Goal: Information Seeking & Learning: Check status

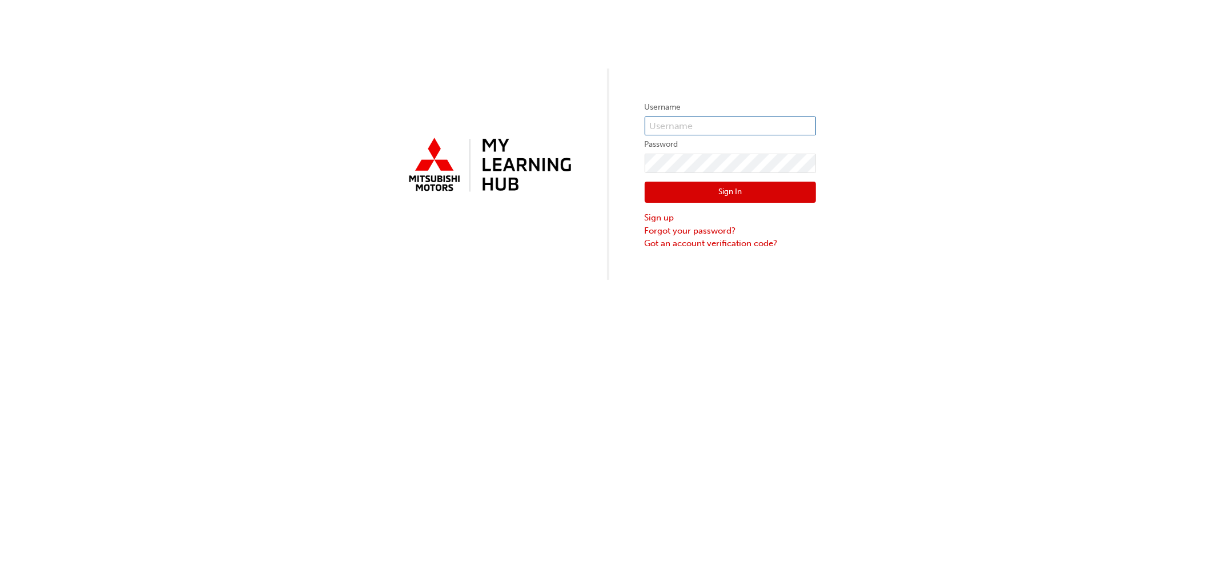
type input "[PERSON_NAME][EMAIL_ADDRESS][PERSON_NAME][DOMAIN_NAME]"
click at [693, 191] on button "Sign In" at bounding box center [730, 193] width 171 height 22
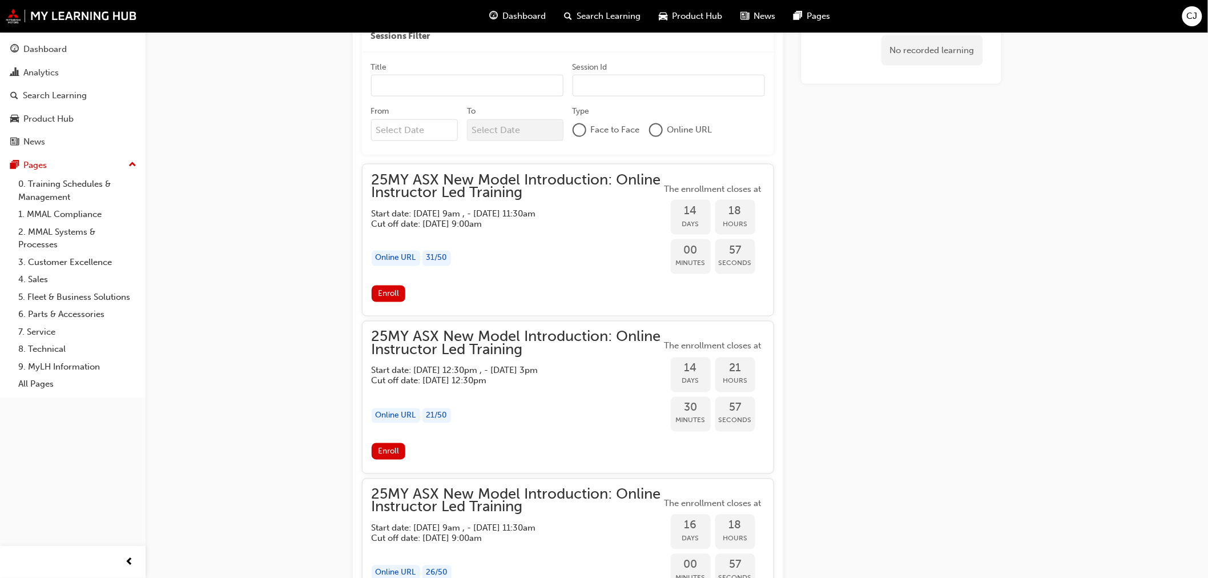
scroll to position [645, 0]
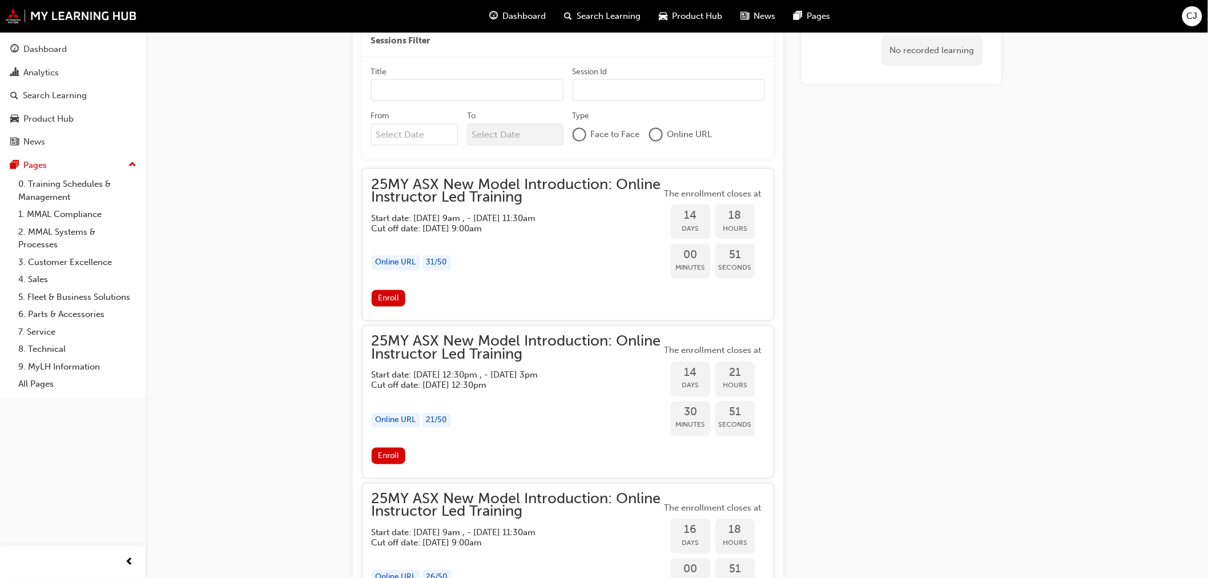
click at [389, 295] on span "Enroll" at bounding box center [388, 298] width 21 height 10
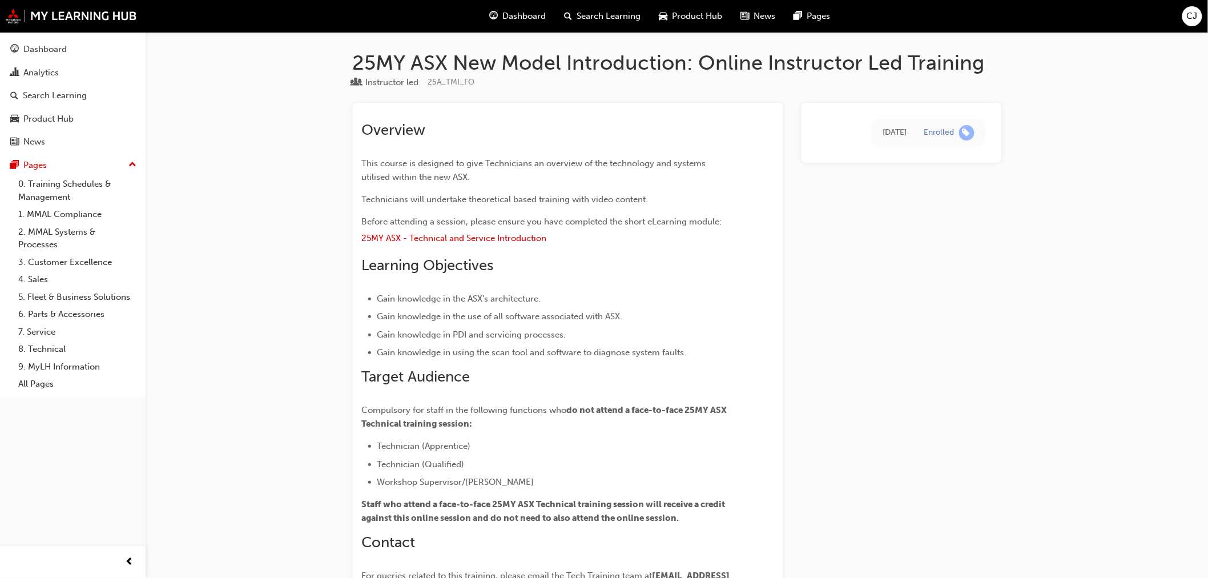
click at [516, 18] on span "Dashboard" at bounding box center [523, 16] width 43 height 13
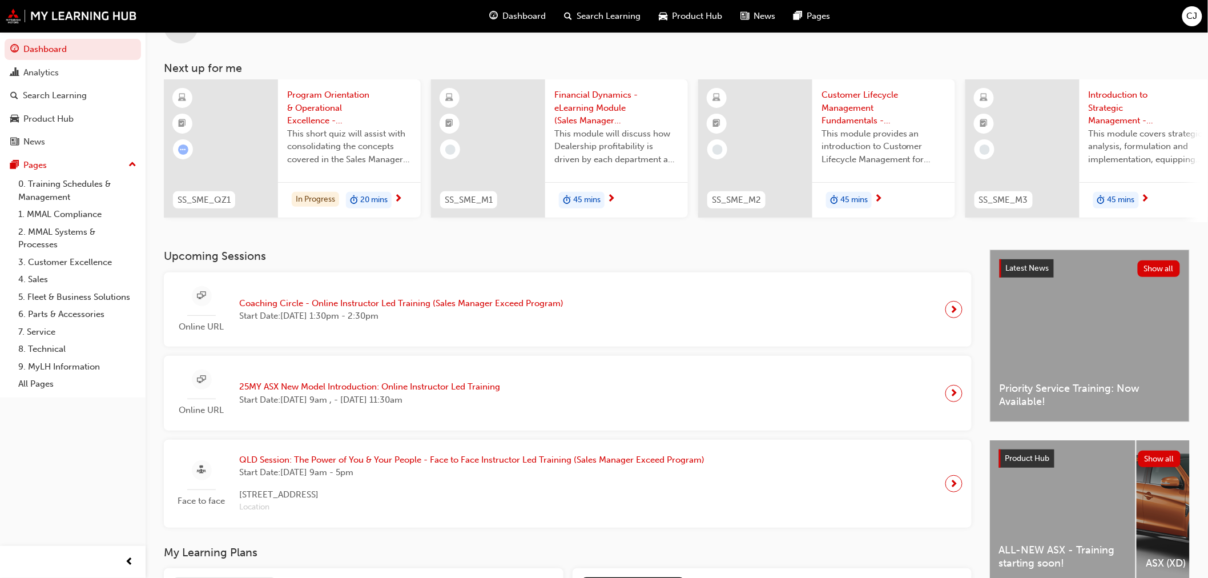
scroll to position [63, 0]
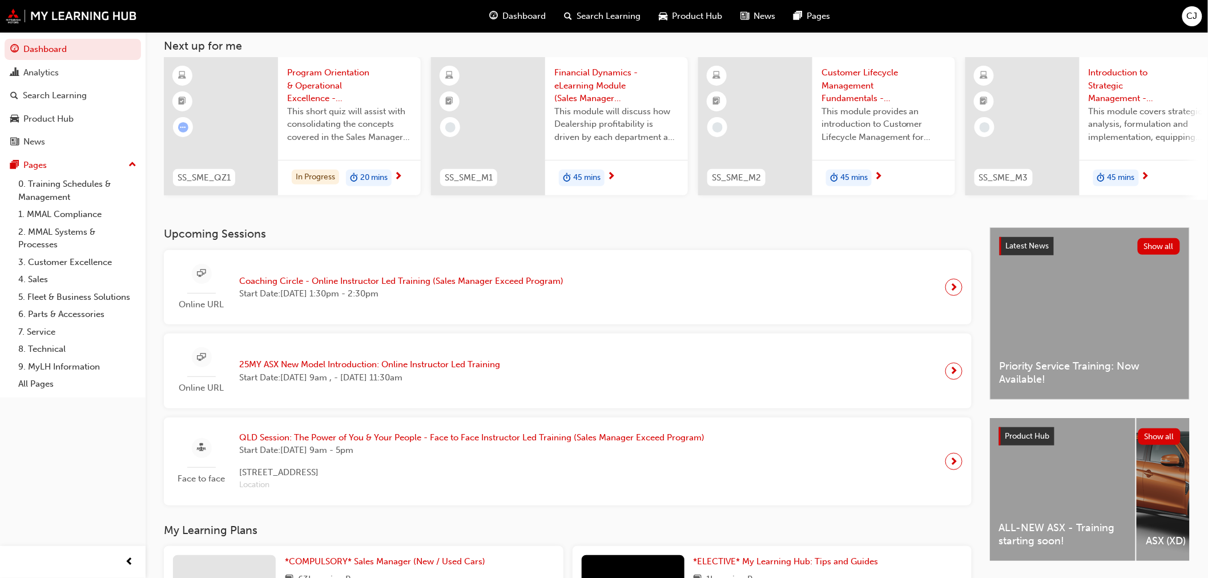
click at [452, 283] on span "Coaching Circle - Online Instructor Led Training (Sales Manager Exceed Program)" at bounding box center [401, 281] width 324 height 13
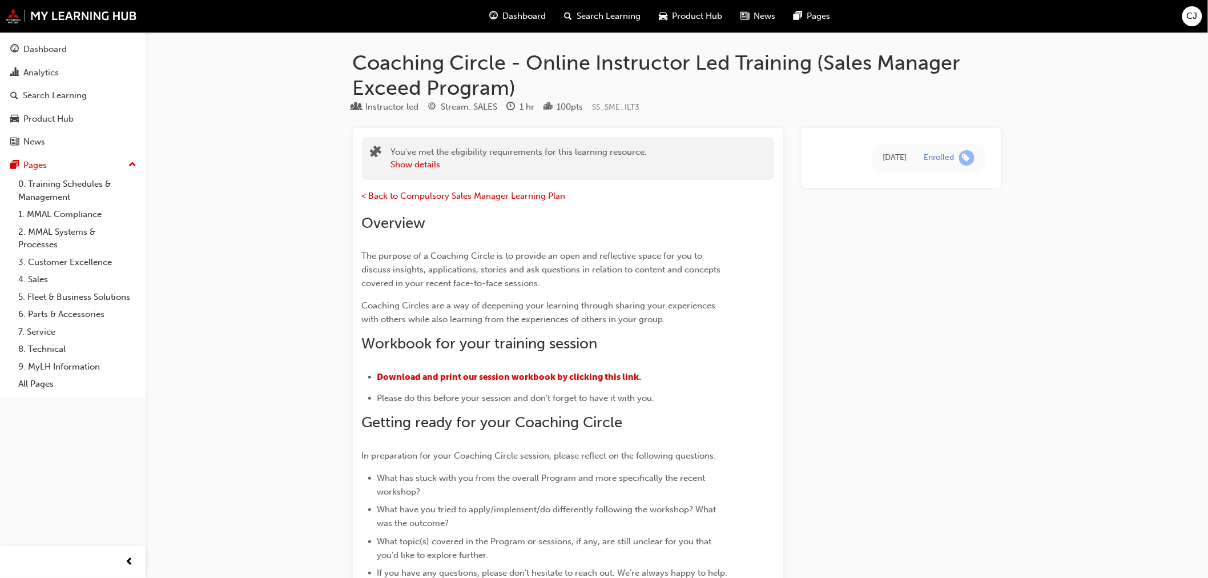
click at [43, 55] on div "Dashboard" at bounding box center [44, 49] width 43 height 13
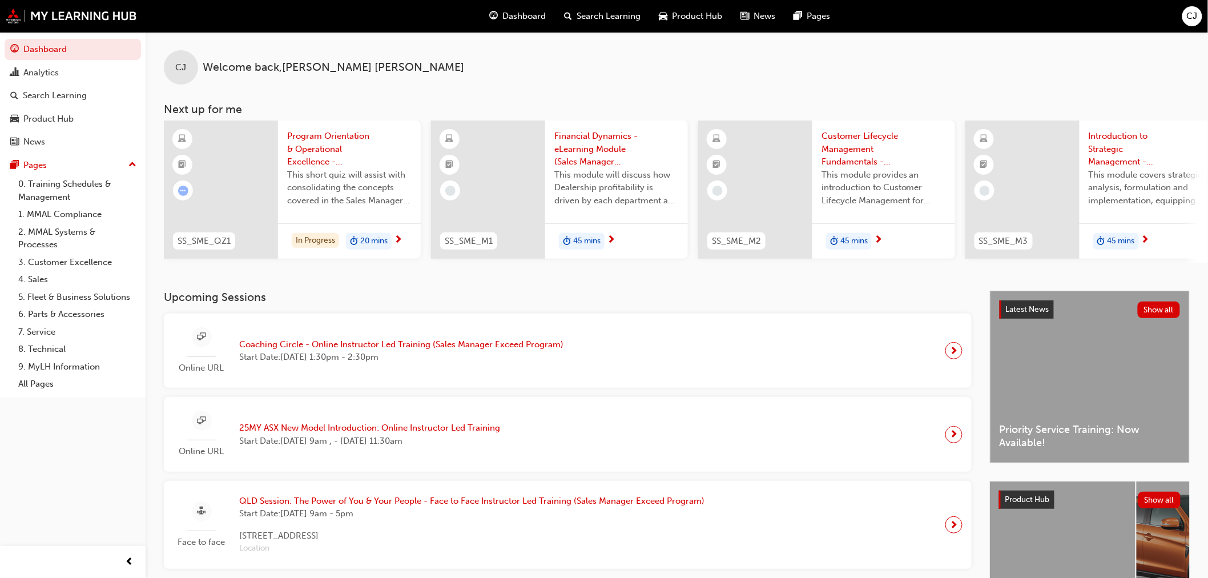
click at [59, 91] on div "Search Learning" at bounding box center [55, 95] width 64 height 13
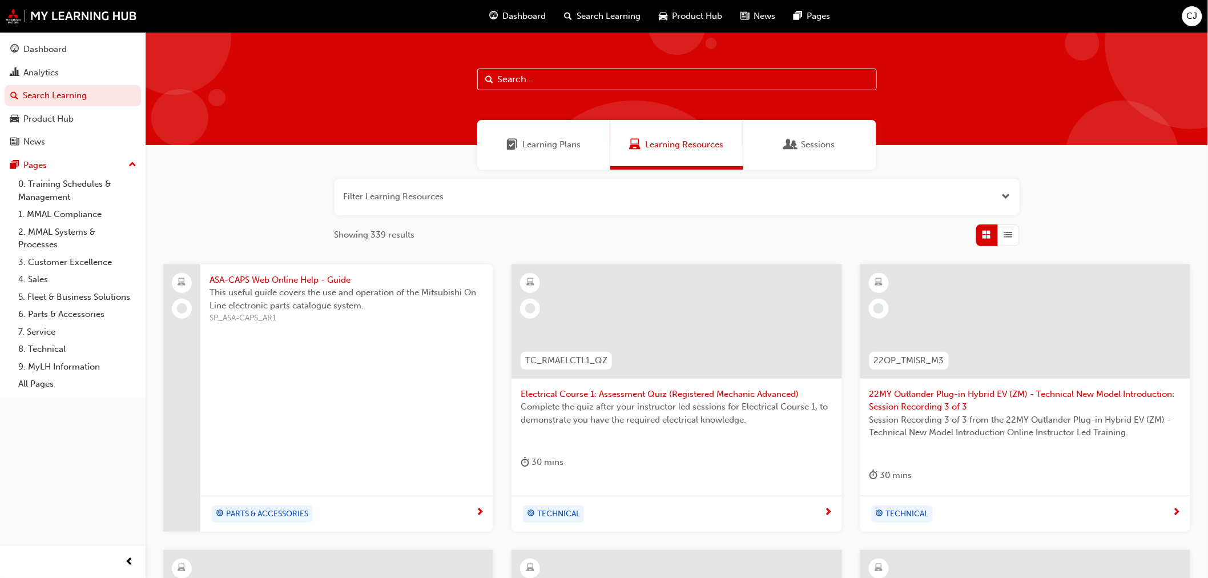
click at [520, 142] on div "Learning Plans" at bounding box center [543, 144] width 74 height 13
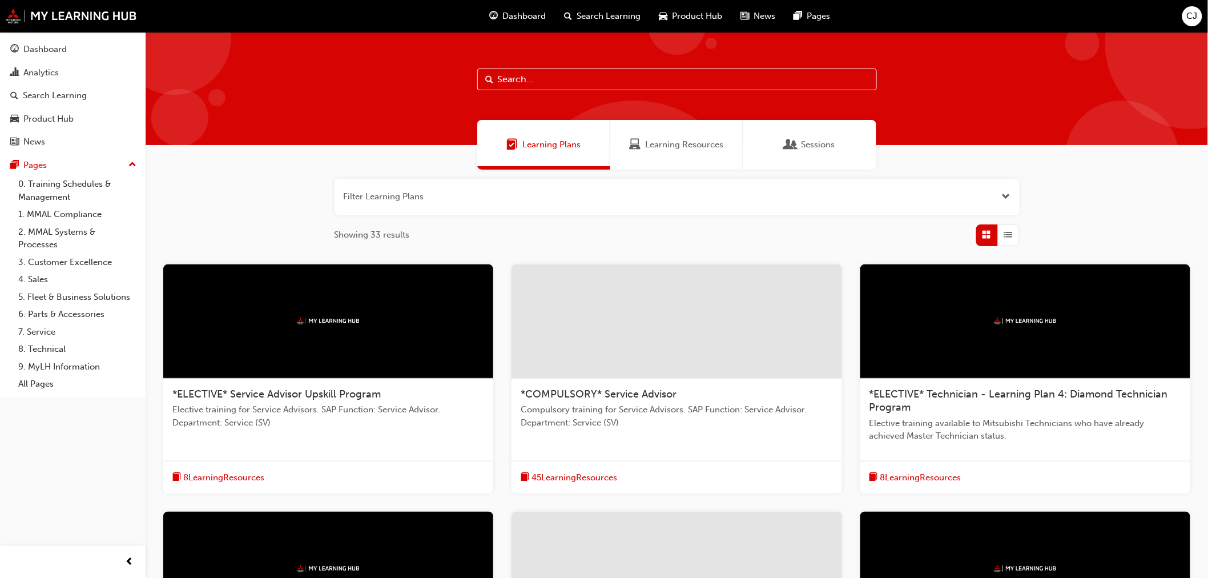
click at [788, 138] on span "Sessions" at bounding box center [790, 144] width 11 height 13
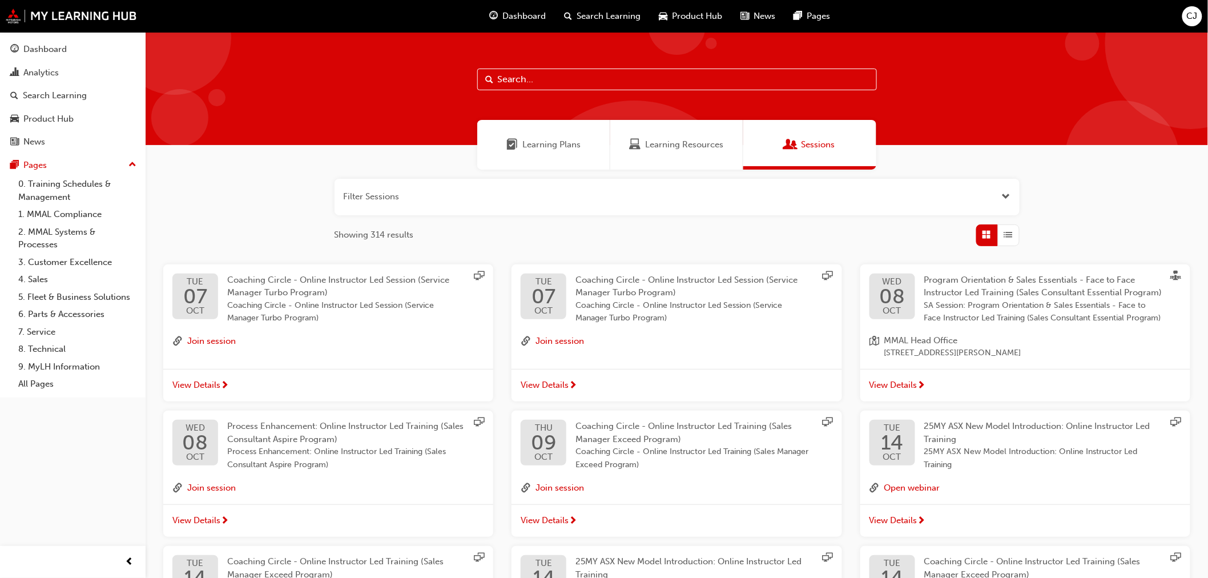
click at [549, 146] on span "Learning Plans" at bounding box center [551, 144] width 58 height 13
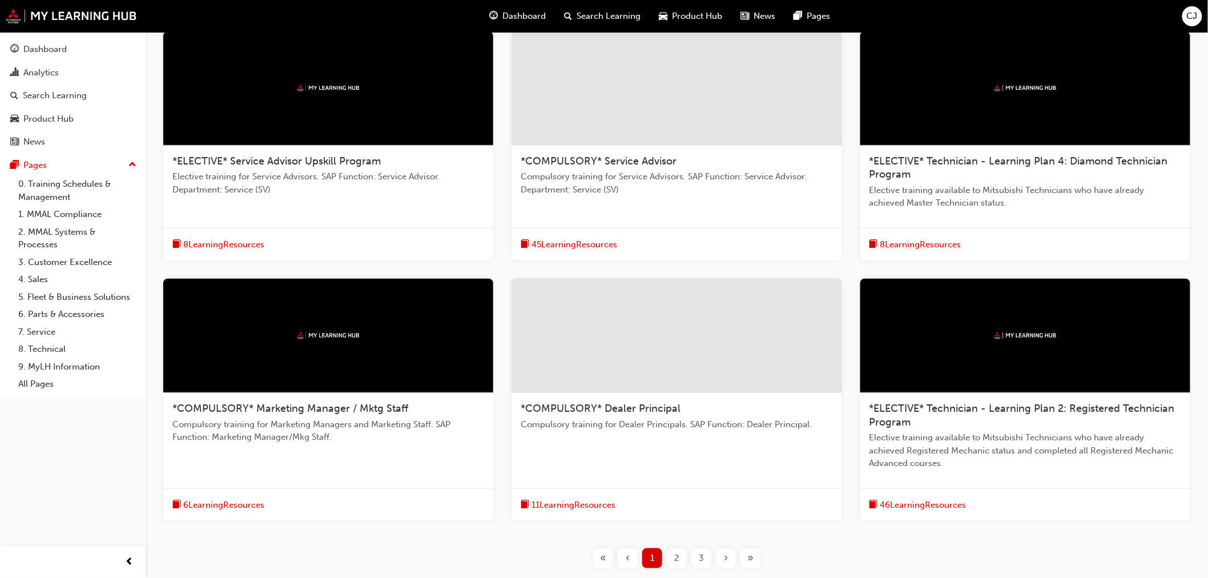
scroll to position [317, 0]
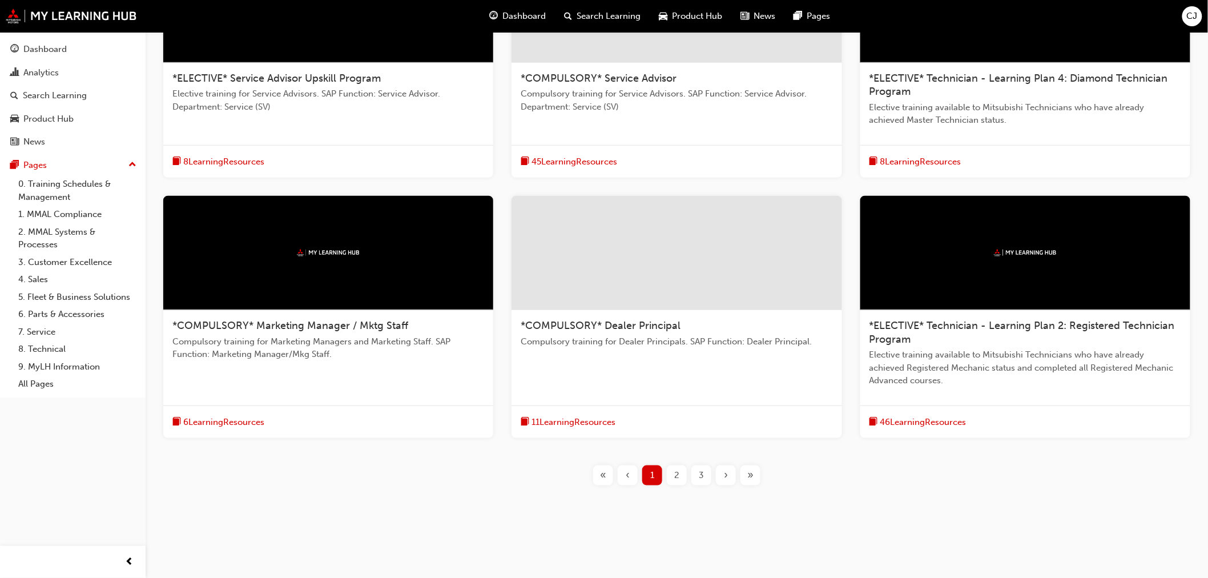
click at [682, 474] on div "2" at bounding box center [677, 475] width 20 height 20
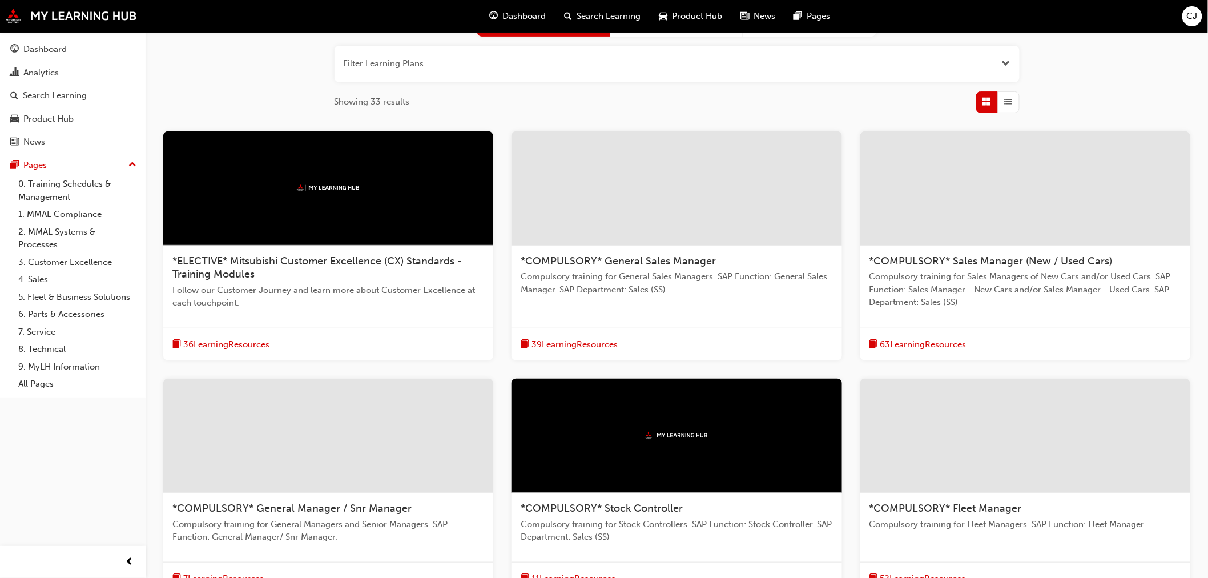
scroll to position [227, 0]
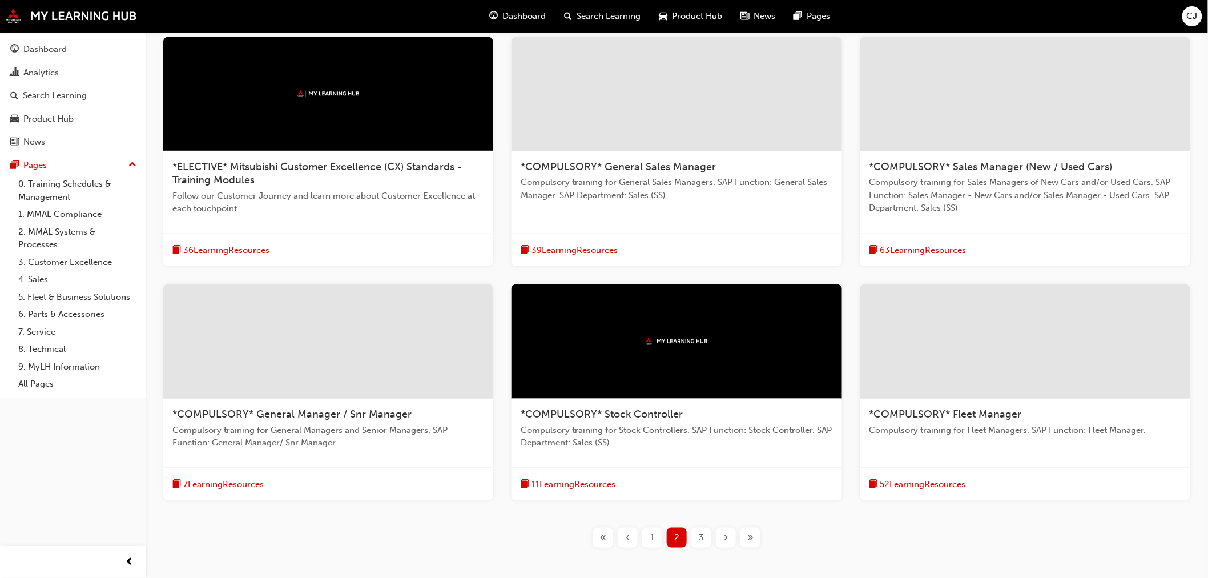
click at [705, 539] on div "3" at bounding box center [701, 538] width 20 height 20
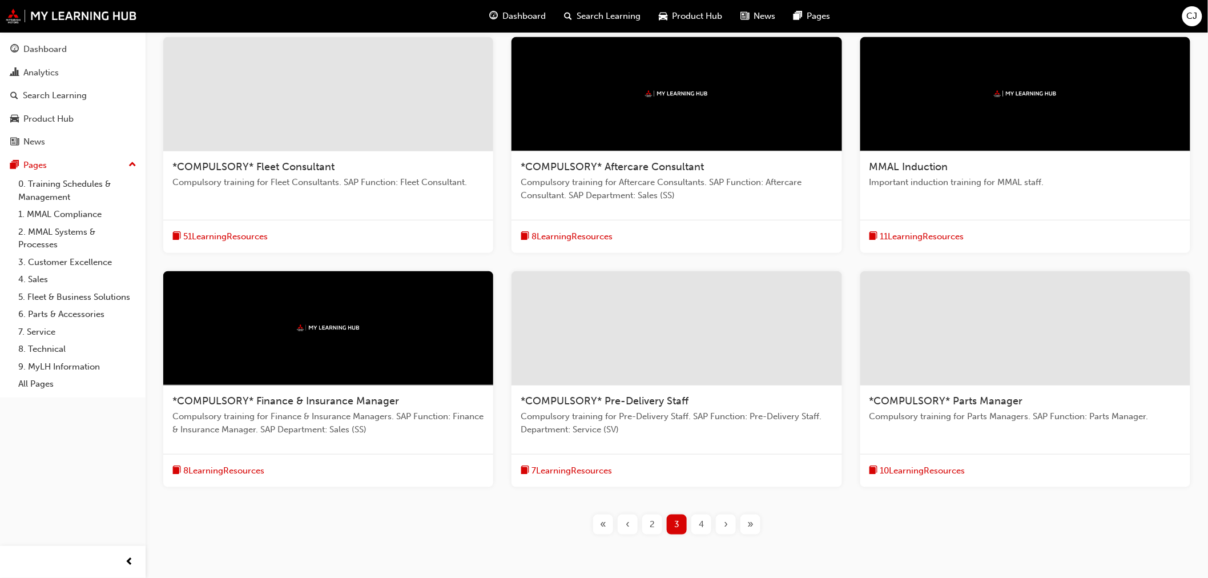
click at [705, 522] on div "4" at bounding box center [701, 524] width 20 height 20
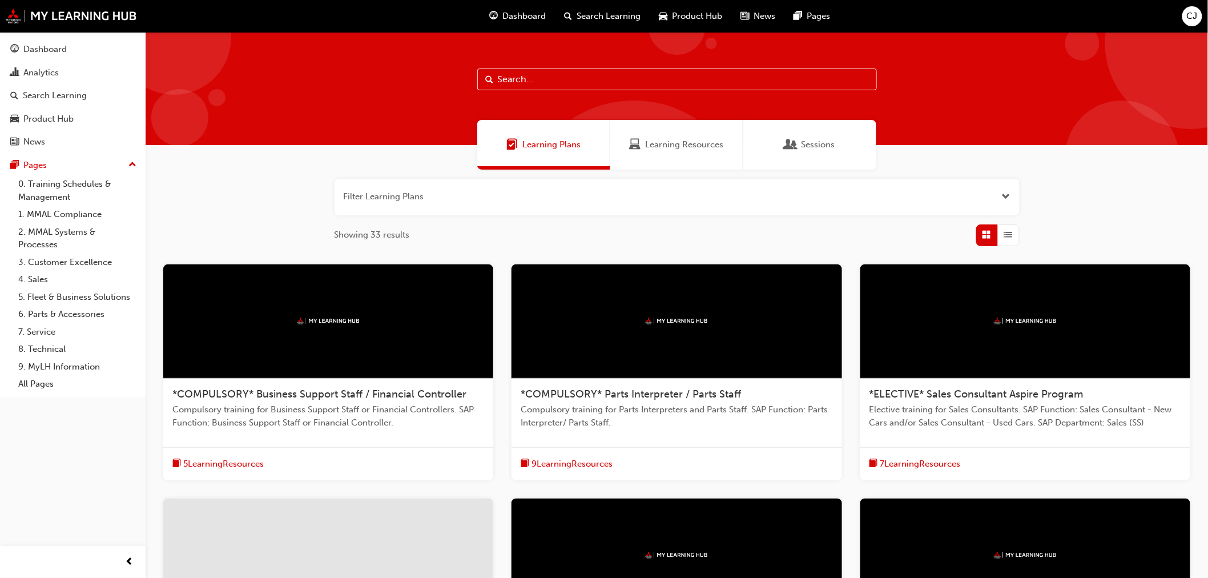
click at [65, 67] on div "Analytics" at bounding box center [72, 73] width 125 height 14
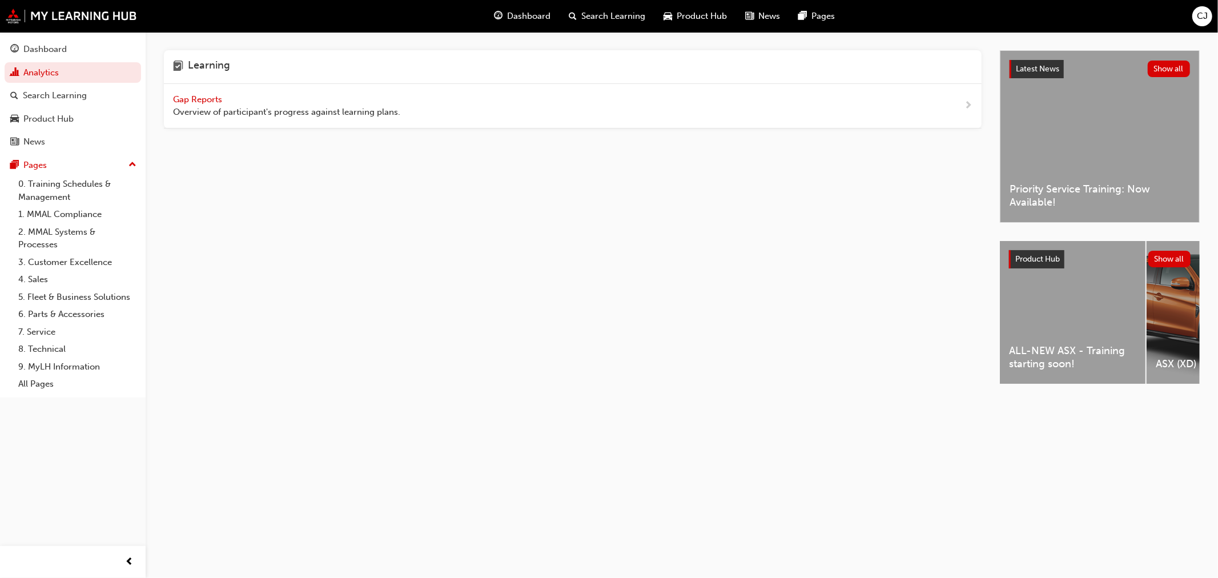
click at [207, 98] on span "Gap Reports" at bounding box center [198, 99] width 51 height 10
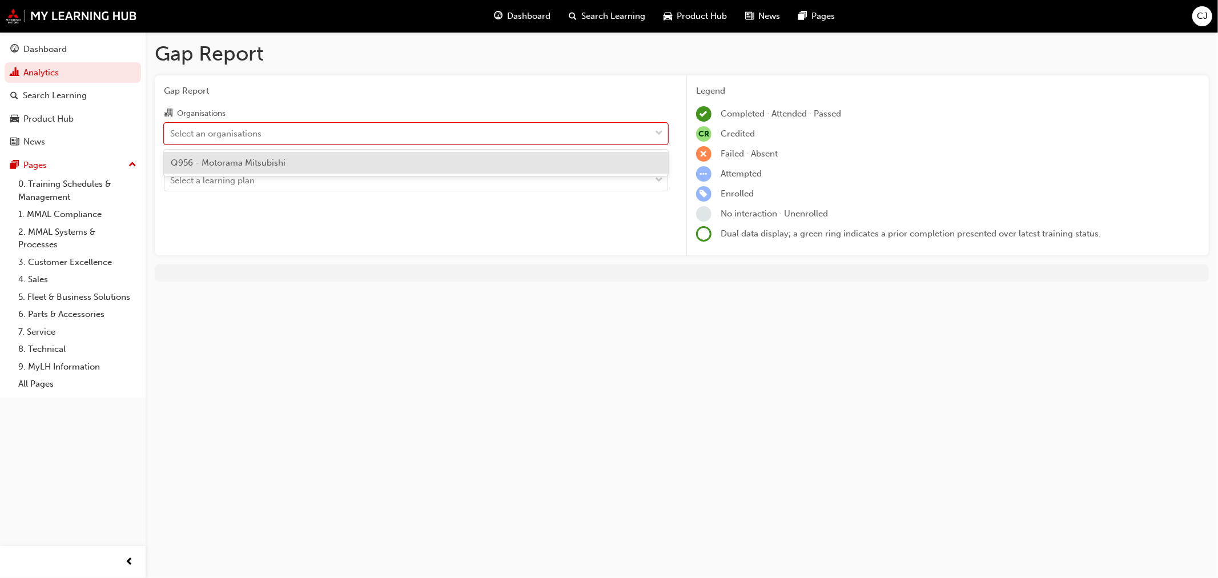
click at [280, 130] on div "Select an organisations" at bounding box center [407, 133] width 486 height 20
click at [171, 130] on input "Organisations option Q956 - Motorama Mitsubishi focused, 1 of 1. 1 result avail…" at bounding box center [170, 133] width 1 height 10
click at [269, 152] on div "Q956 - Motorama Mitsubishi" at bounding box center [416, 163] width 504 height 22
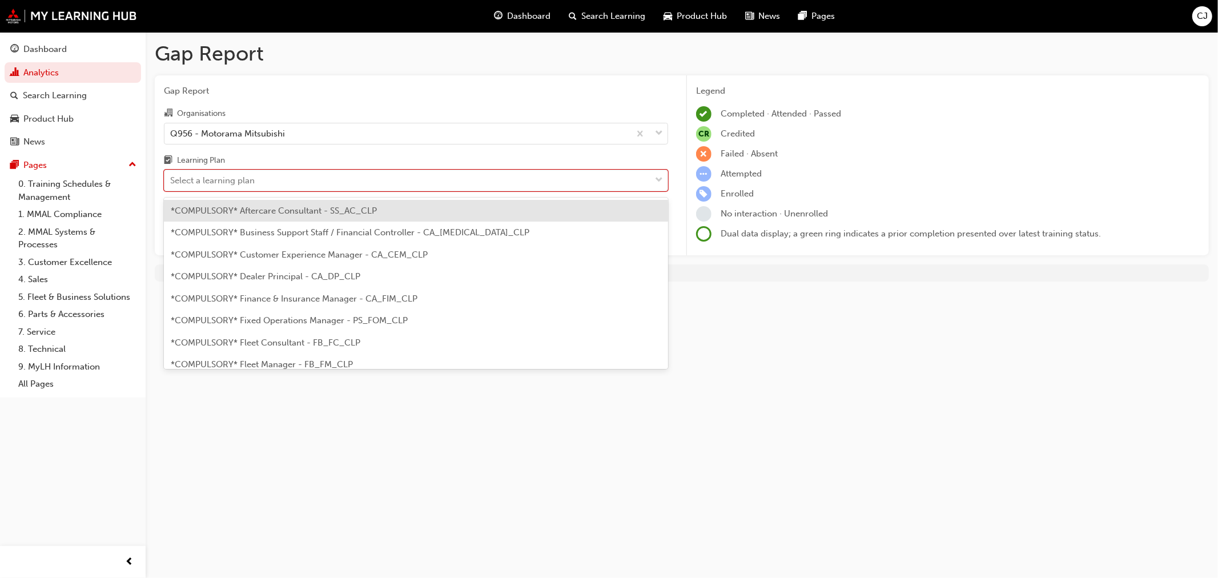
click at [250, 183] on div "Select a learning plan" at bounding box center [212, 180] width 85 height 13
click at [171, 183] on input "Learning Plan option *COMPULSORY* Aftercare Consultant - SS_AC_CLP focused, 1 o…" at bounding box center [170, 180] width 1 height 10
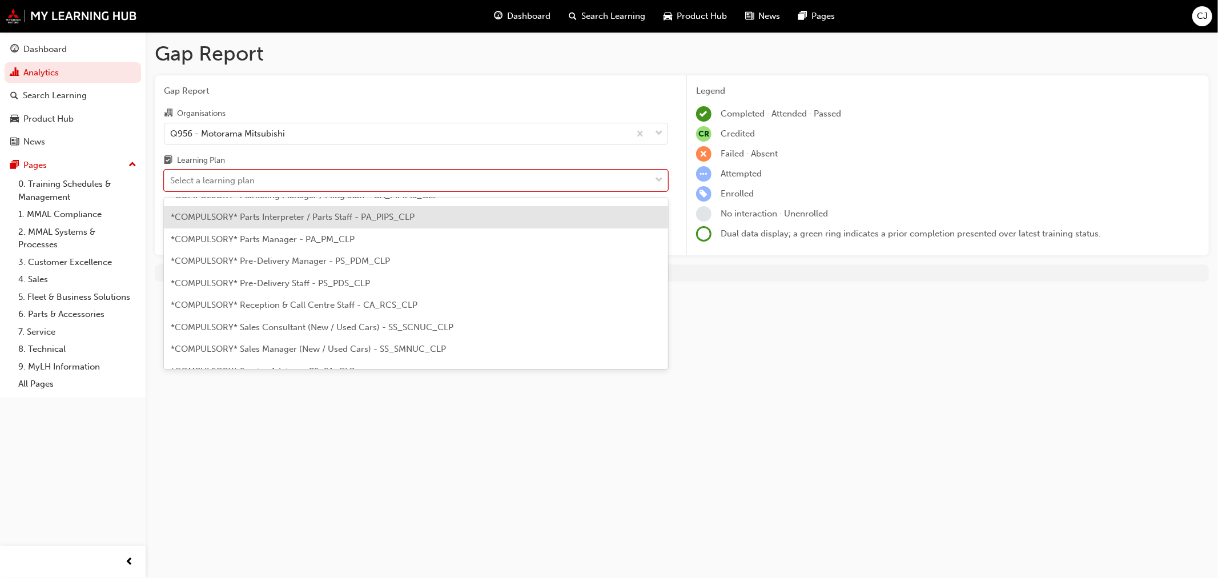
scroll to position [254, 0]
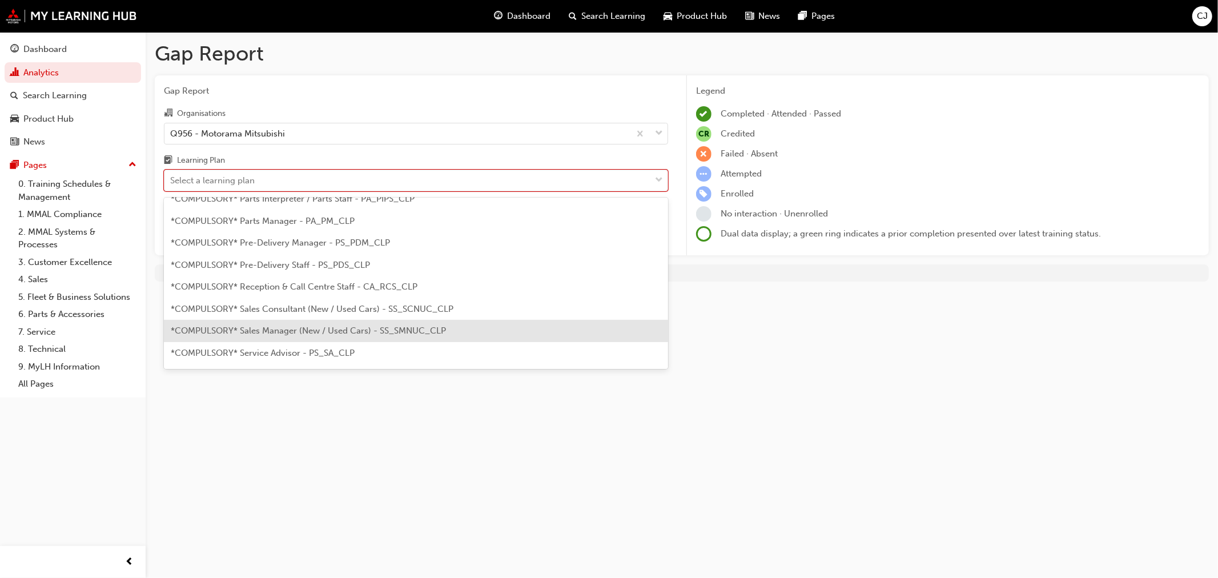
click at [324, 334] on span "*COMPULSORY* Sales Manager (New / Used Cars) - SS_SMNUC_CLP" at bounding box center [308, 330] width 275 height 10
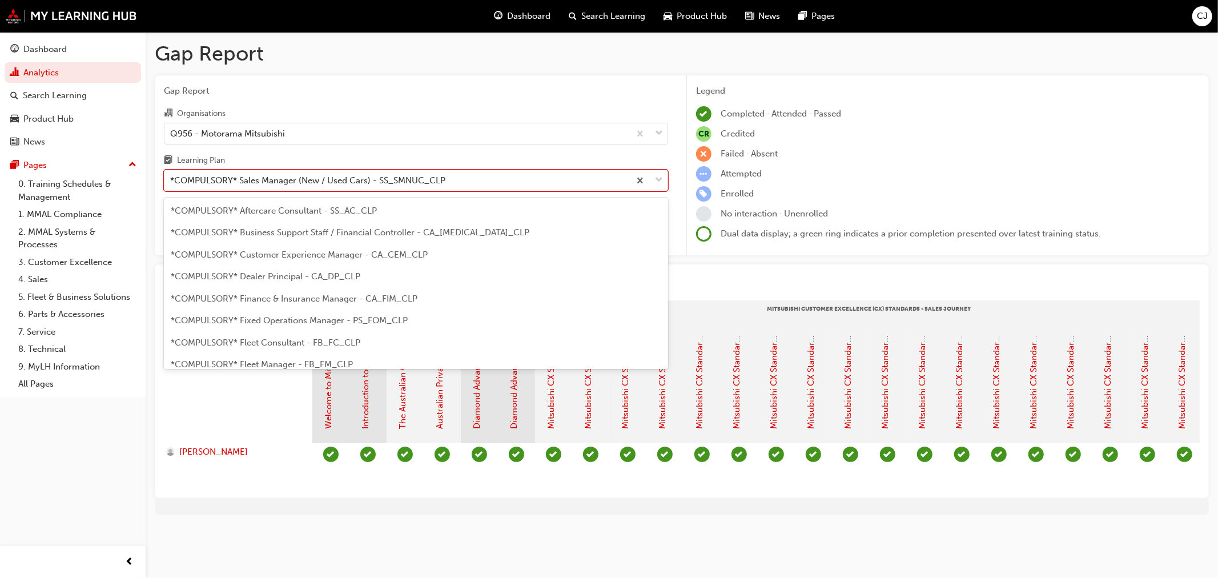
click at [267, 187] on div "*COMPULSORY* Sales Manager (New / Used Cars) - SS_SMNUC_CLP" at bounding box center [307, 180] width 275 height 13
click at [171, 185] on input "Learning Plan option *COMPULSORY* Sales Manager (New / Used Cars) - SS_SMNUC_CL…" at bounding box center [170, 180] width 1 height 10
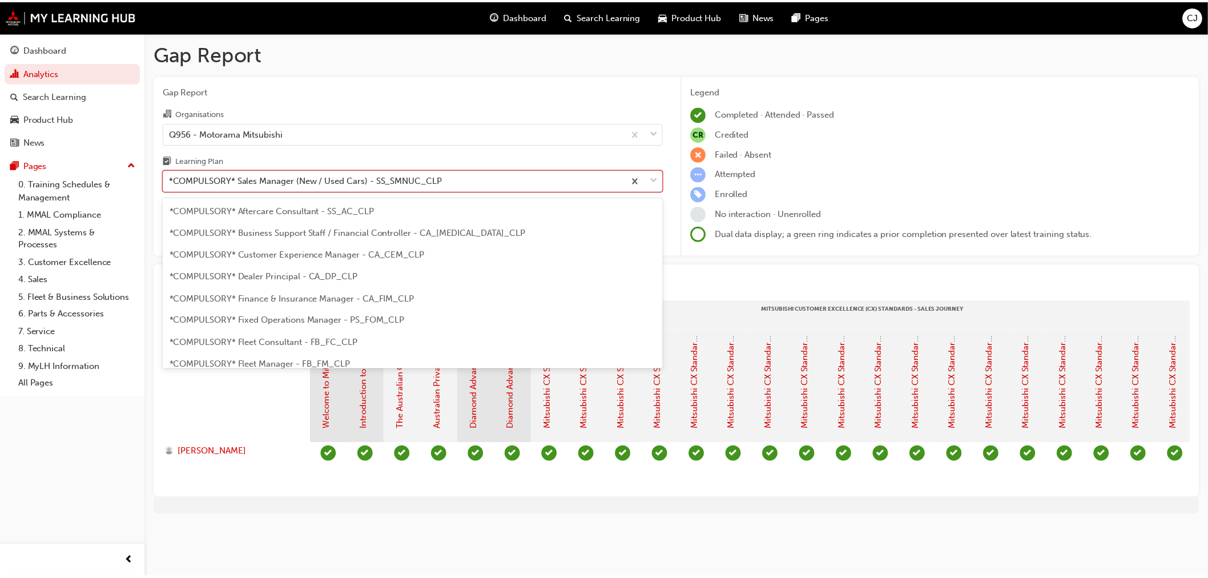
scroll to position [233, 0]
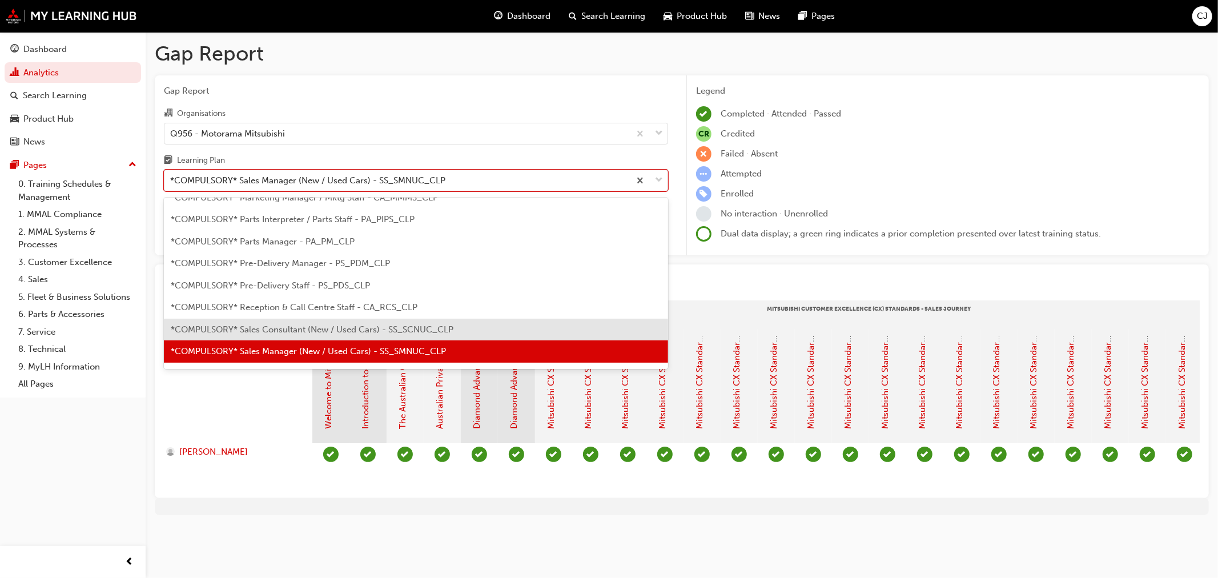
click at [284, 333] on span "*COMPULSORY* Sales Consultant (New / Used Cars) - SS_SCNUC_CLP" at bounding box center [312, 329] width 283 height 10
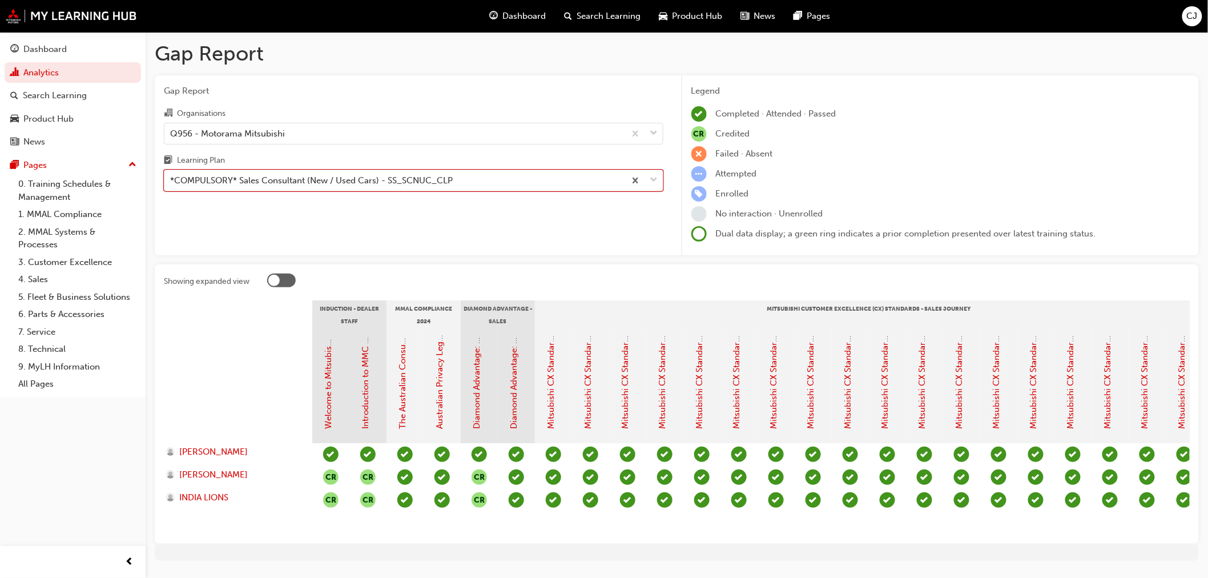
click at [55, 49] on div "Dashboard" at bounding box center [44, 49] width 43 height 13
